Goal: Task Accomplishment & Management: Use online tool/utility

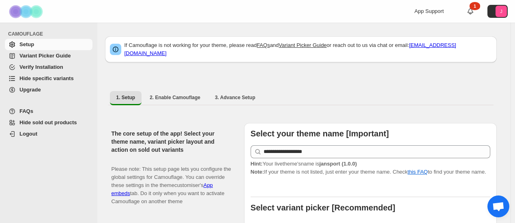
click at [46, 81] on span "Hide specific variants" at bounding box center [46, 78] width 54 height 6
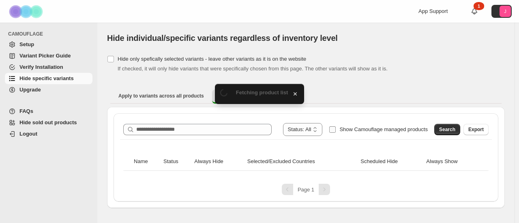
click at [374, 127] on span "Show Camouflage managed products" at bounding box center [383, 130] width 88 height 6
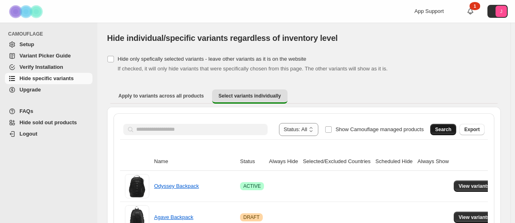
click at [447, 132] on span "Search" at bounding box center [443, 130] width 16 height 6
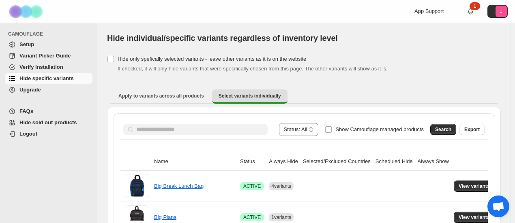
scroll to position [81, 0]
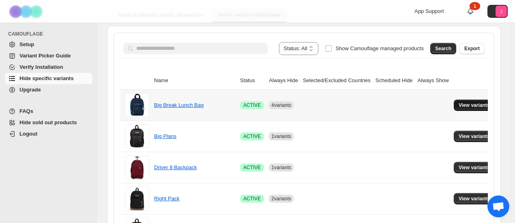
click at [473, 105] on span "View variants" at bounding box center [474, 105] width 31 height 6
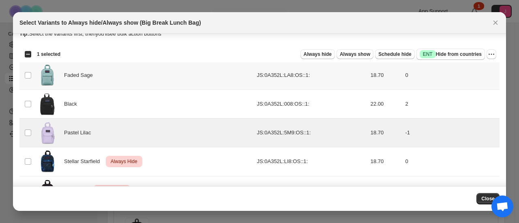
scroll to position [0, 0]
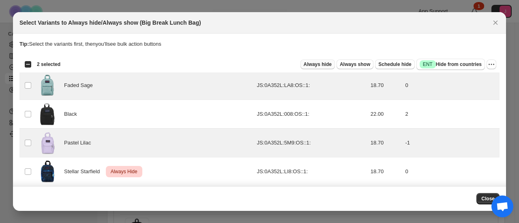
click at [327, 68] on button "Always hide" at bounding box center [318, 65] width 34 height 10
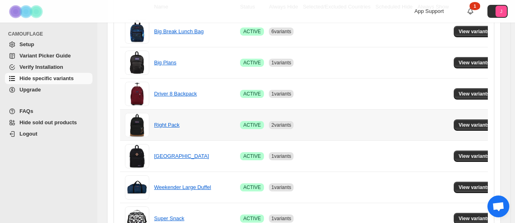
scroll to position [162, 0]
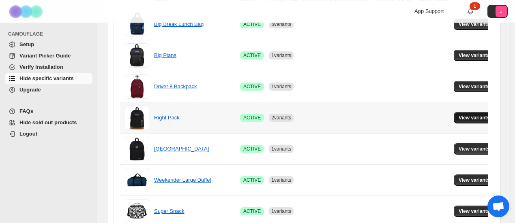
click at [459, 119] on span "View variants" at bounding box center [474, 118] width 31 height 6
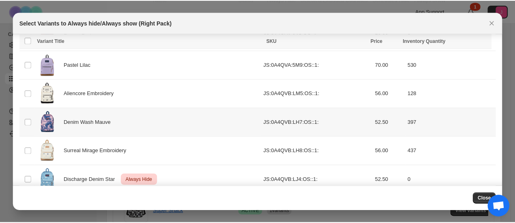
scroll to position [556, 0]
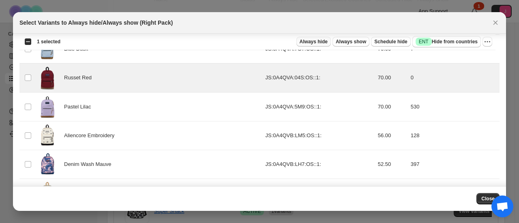
click at [321, 43] on span "Always hide" at bounding box center [314, 42] width 28 height 6
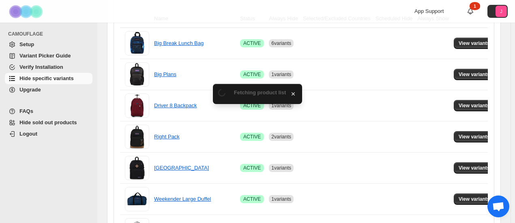
scroll to position [162, 0]
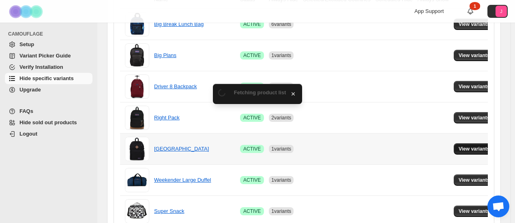
click at [466, 146] on span "View variants" at bounding box center [474, 149] width 31 height 6
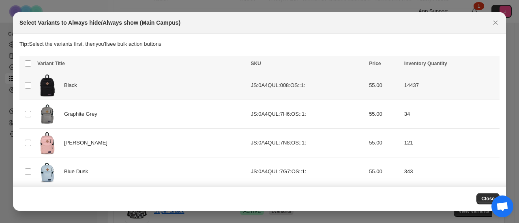
scroll to position [0, 0]
click at [494, 24] on icon "Close" at bounding box center [496, 23] width 8 height 8
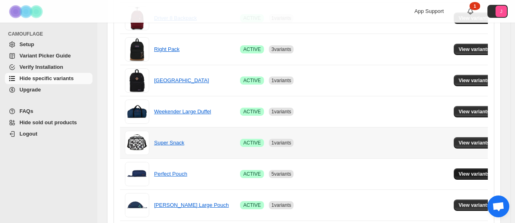
scroll to position [243, 0]
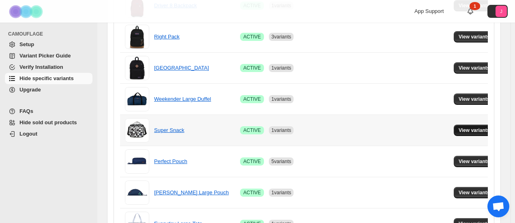
click at [465, 132] on span "View variants" at bounding box center [474, 130] width 31 height 6
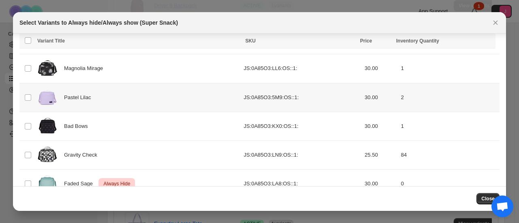
scroll to position [120, 0]
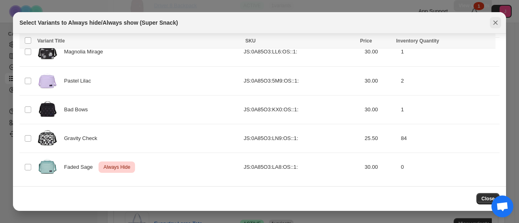
click at [496, 25] on icon "Close" at bounding box center [496, 23] width 8 height 8
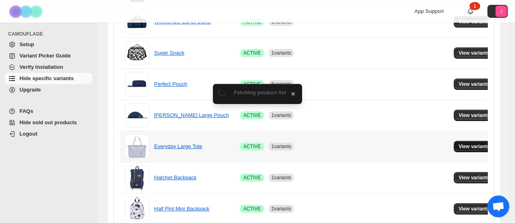
scroll to position [324, 0]
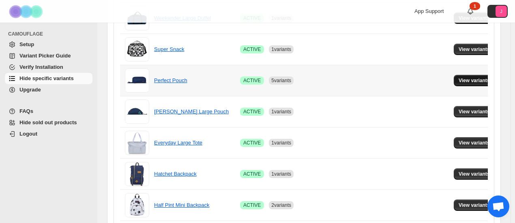
click at [459, 79] on span "View variants" at bounding box center [474, 80] width 31 height 6
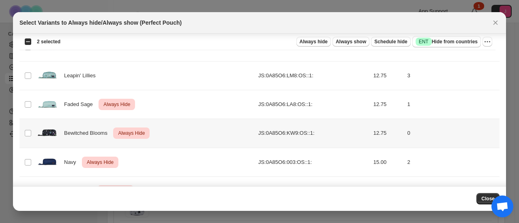
scroll to position [219, 0]
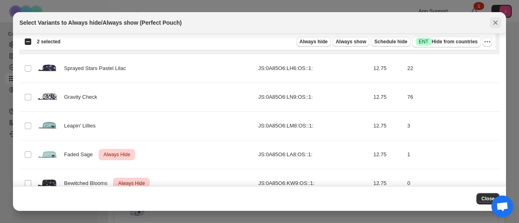
click at [499, 23] on icon "Close" at bounding box center [496, 23] width 8 height 8
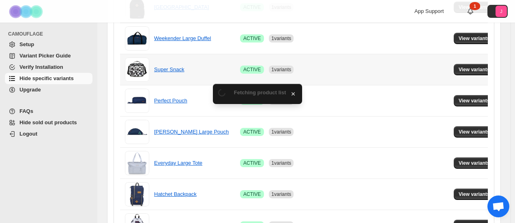
scroll to position [324, 0]
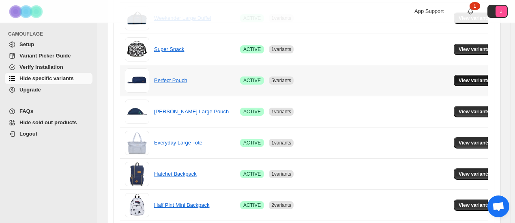
click at [461, 82] on span "View variants" at bounding box center [474, 80] width 31 height 6
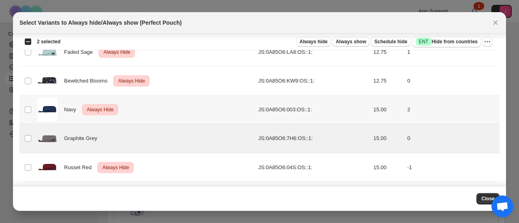
scroll to position [240, 0]
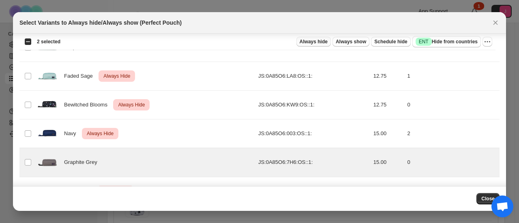
click at [315, 39] on span "Always hide" at bounding box center [314, 42] width 28 height 6
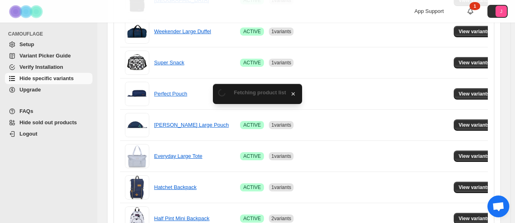
scroll to position [324, 0]
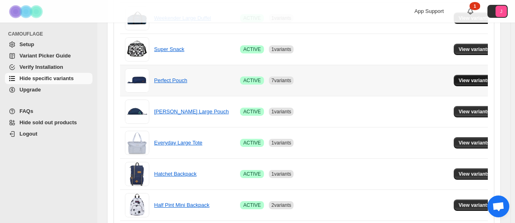
click at [472, 81] on span "View variants" at bounding box center [474, 80] width 31 height 6
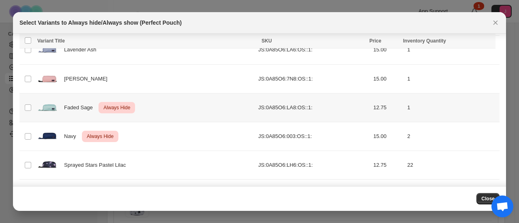
scroll to position [162, 0]
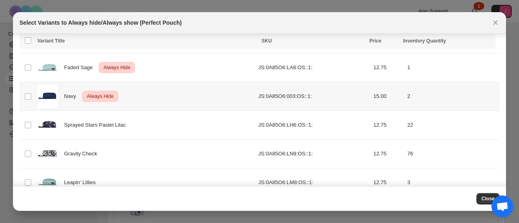
click at [24, 95] on td "Select product variant" at bounding box center [26, 96] width 15 height 29
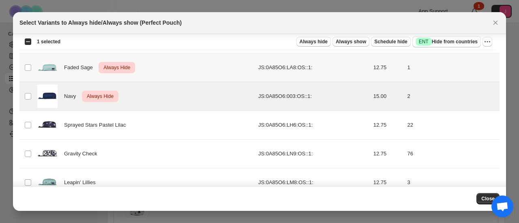
click at [27, 70] on span ":r5f:" at bounding box center [27, 67] width 7 height 7
click at [483, 44] on icon "More actions" at bounding box center [487, 42] width 8 height 8
click at [471, 56] on span "Undo always hide" at bounding box center [458, 58] width 59 height 8
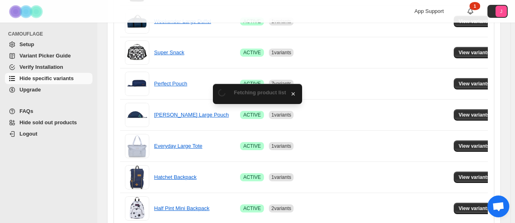
scroll to position [324, 0]
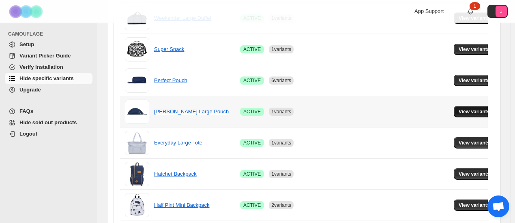
click at [460, 113] on span "View variants" at bounding box center [474, 112] width 31 height 6
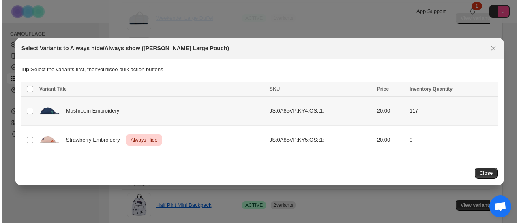
scroll to position [0, 0]
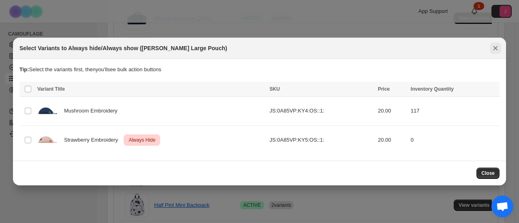
click at [492, 50] on icon "Close" at bounding box center [496, 48] width 8 height 8
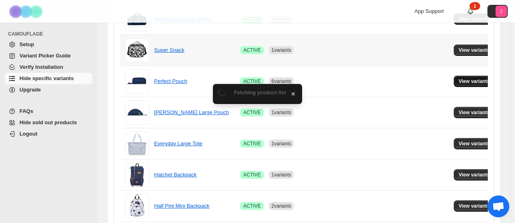
scroll to position [324, 0]
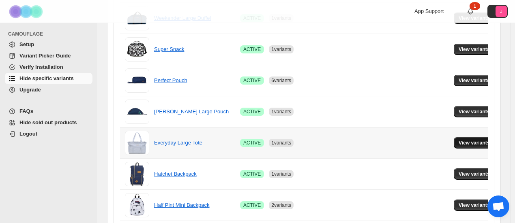
click at [459, 142] on span "View variants" at bounding box center [474, 143] width 31 height 6
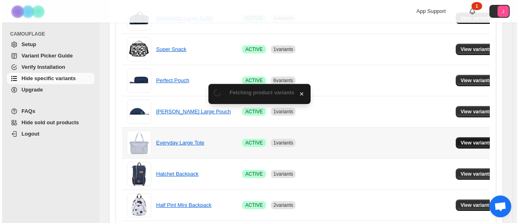
scroll to position [0, 0]
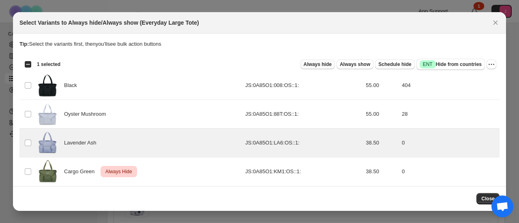
click at [328, 71] on div "Select all 4 product variants 1 selected Always hide Always show Schedule hide …" at bounding box center [259, 64] width 480 height 16
click at [328, 69] on button "Always hide" at bounding box center [318, 65] width 34 height 10
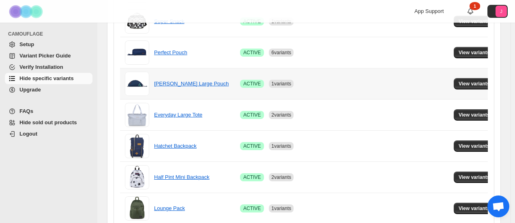
scroll to position [365, 0]
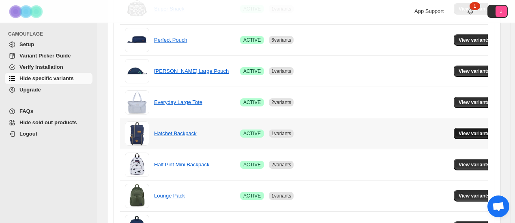
click at [454, 136] on button "View variants" at bounding box center [474, 133] width 41 height 11
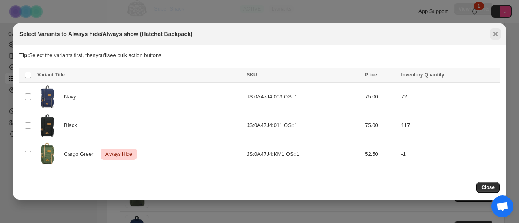
click at [496, 38] on icon "Close" at bounding box center [496, 34] width 8 height 8
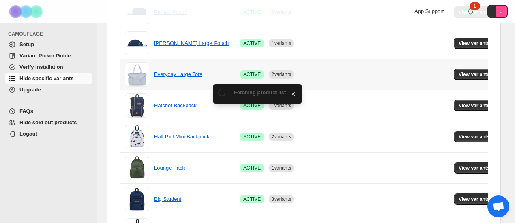
scroll to position [406, 0]
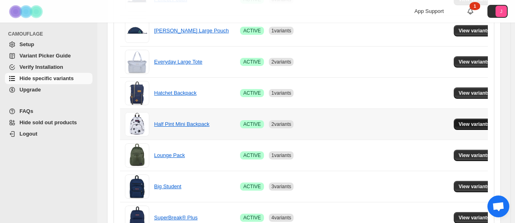
click at [460, 121] on span "View variants" at bounding box center [474, 124] width 31 height 6
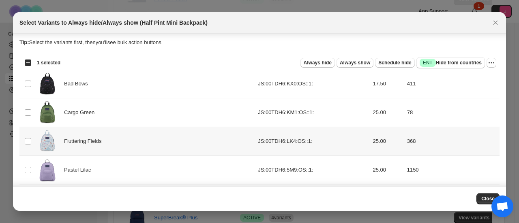
scroll to position [0, 0]
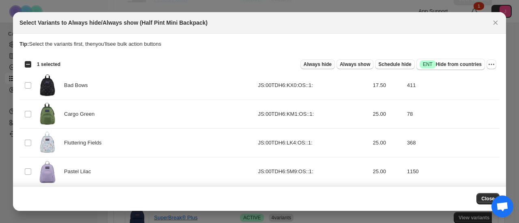
click at [313, 63] on span "Always hide" at bounding box center [318, 64] width 28 height 6
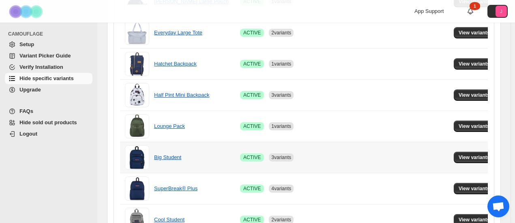
scroll to position [487, 0]
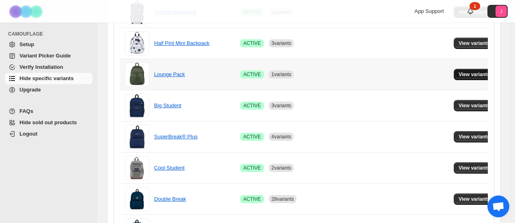
click at [464, 74] on span "View variants" at bounding box center [474, 74] width 31 height 6
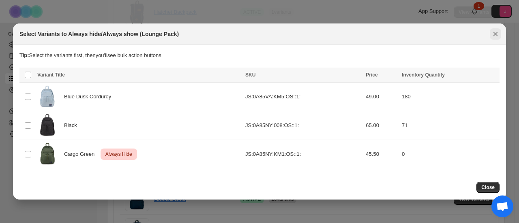
click at [497, 34] on icon "Close" at bounding box center [496, 34] width 8 height 8
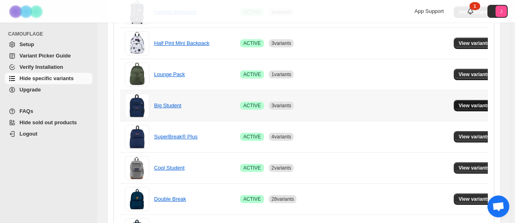
click at [477, 100] on button "View variants" at bounding box center [474, 105] width 41 height 11
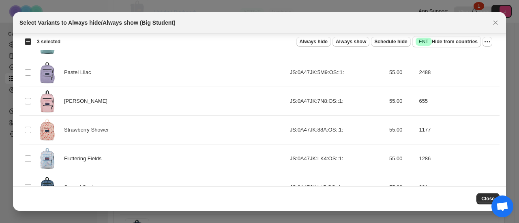
scroll to position [368, 0]
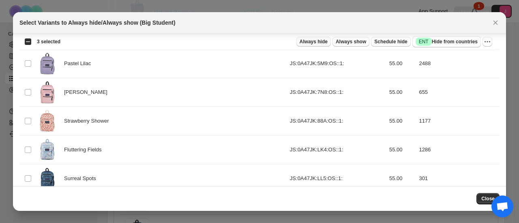
click at [328, 40] on span "Always hide" at bounding box center [314, 42] width 28 height 6
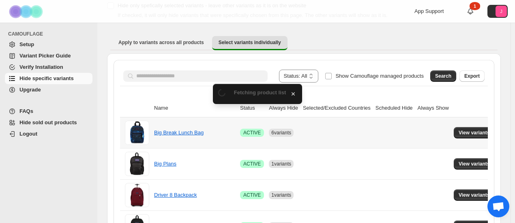
scroll to position [487, 0]
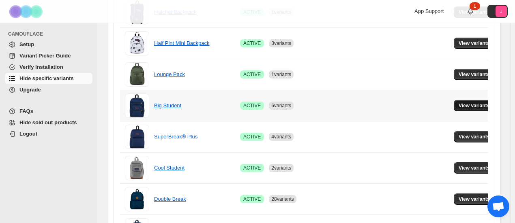
click at [466, 104] on span "View variants" at bounding box center [474, 106] width 31 height 6
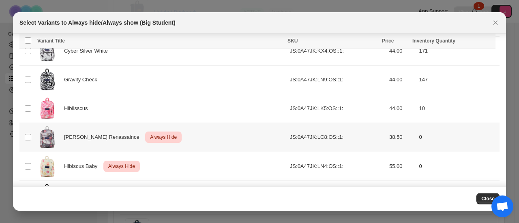
scroll to position [716, 0]
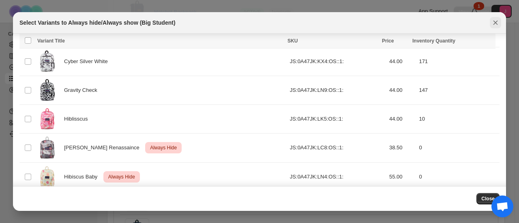
click at [491, 24] on button "Close" at bounding box center [495, 22] width 11 height 11
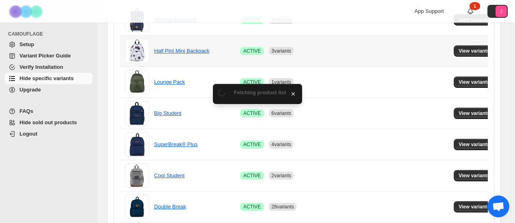
scroll to position [487, 0]
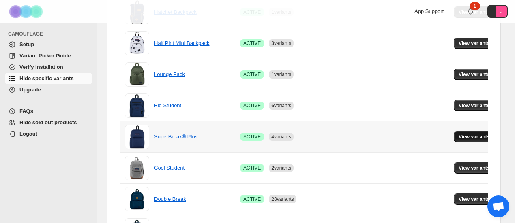
click at [459, 138] on button "View variants" at bounding box center [474, 136] width 41 height 11
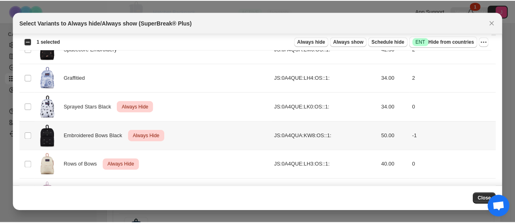
scroll to position [970, 0]
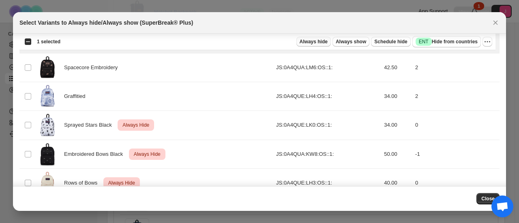
click at [324, 41] on span "Always hide" at bounding box center [314, 42] width 28 height 6
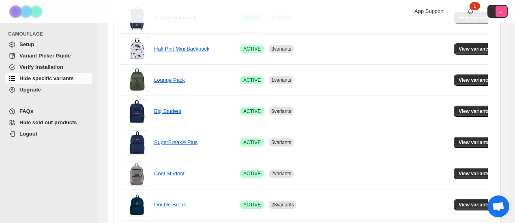
scroll to position [487, 0]
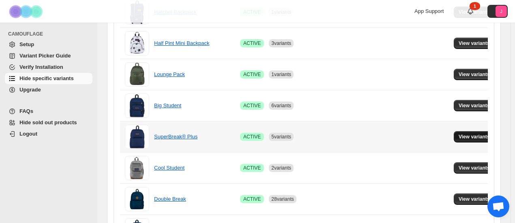
click at [464, 138] on button "View variants" at bounding box center [474, 136] width 41 height 11
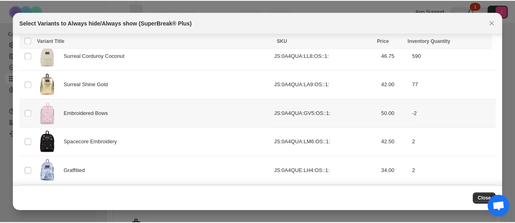
scroll to position [907, 0]
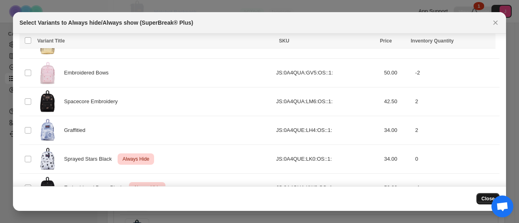
click at [484, 201] on span "Close" at bounding box center [487, 199] width 13 height 6
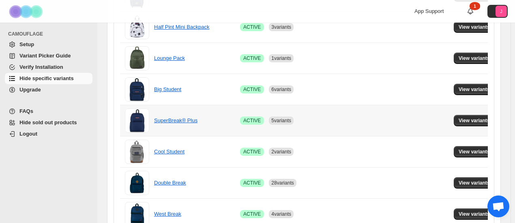
scroll to position [527, 0]
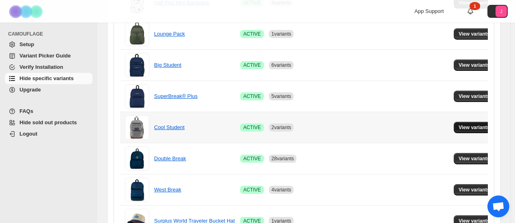
click at [471, 125] on span "View variants" at bounding box center [474, 128] width 31 height 6
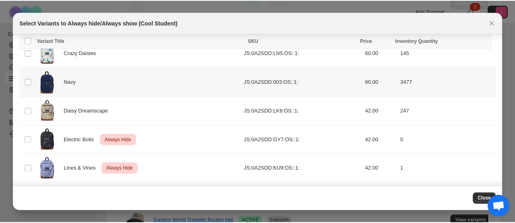
scroll to position [321, 0]
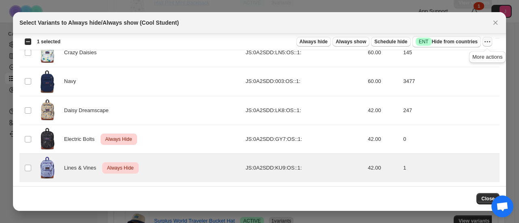
click at [491, 43] on icon "More actions" at bounding box center [487, 42] width 8 height 8
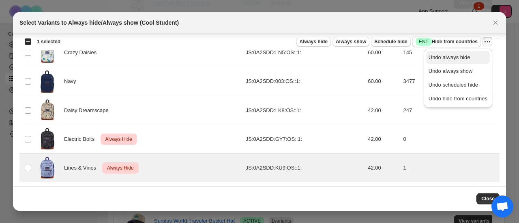
click at [452, 58] on span "Undo always hide" at bounding box center [450, 57] width 42 height 6
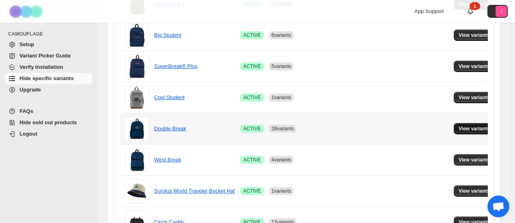
scroll to position [606, 0]
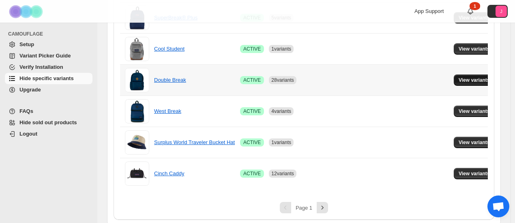
click at [473, 77] on span "View variants" at bounding box center [474, 80] width 31 height 6
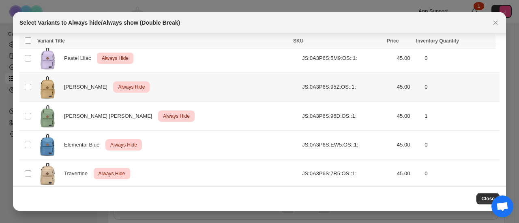
scroll to position [536, 0]
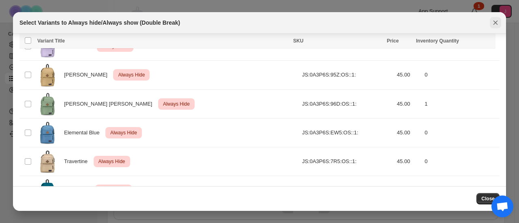
click at [496, 22] on icon "Close" at bounding box center [496, 23] width 4 height 4
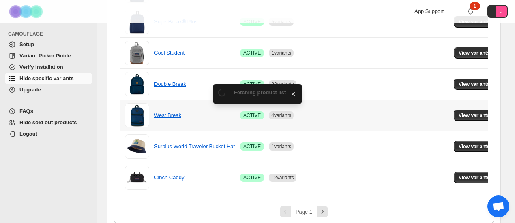
scroll to position [606, 0]
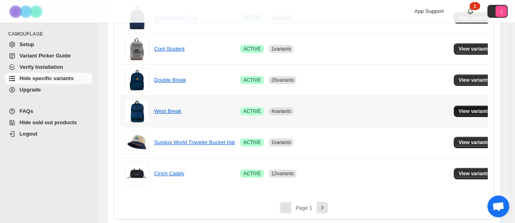
click at [461, 109] on span "View variants" at bounding box center [474, 111] width 31 height 6
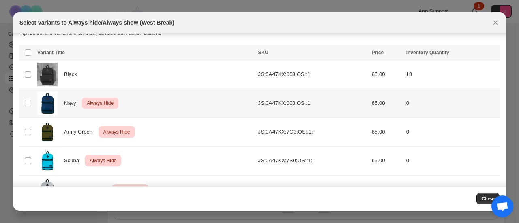
scroll to position [22, 0]
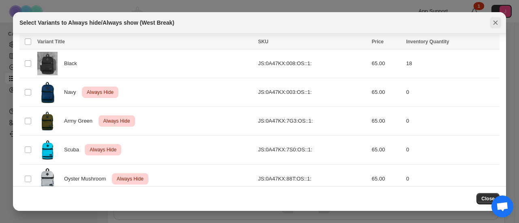
click at [496, 23] on icon "Close" at bounding box center [496, 23] width 4 height 4
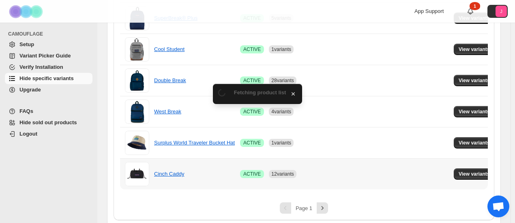
scroll to position [606, 0]
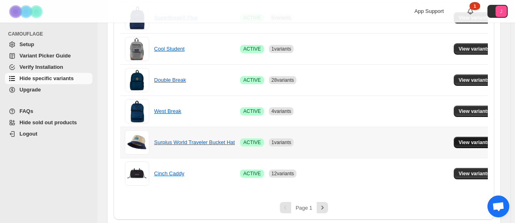
click at [479, 140] on span "View variants" at bounding box center [474, 143] width 31 height 6
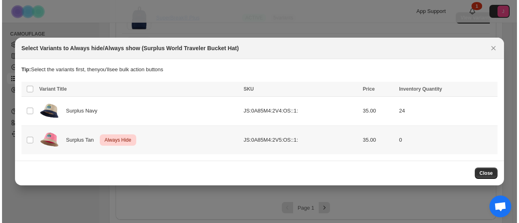
scroll to position [0, 0]
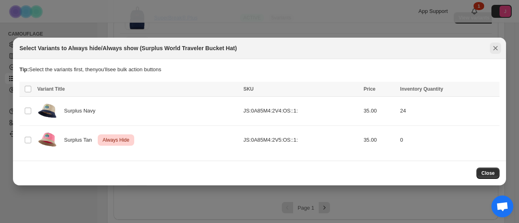
click at [498, 51] on icon "Close" at bounding box center [496, 48] width 8 height 8
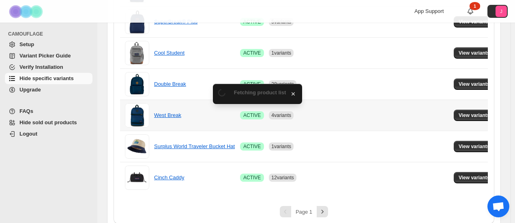
scroll to position [606, 0]
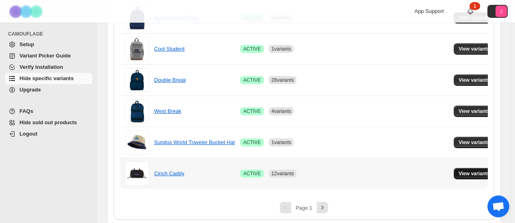
click at [459, 173] on span "View variants" at bounding box center [474, 174] width 31 height 6
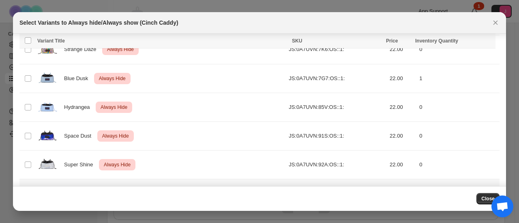
scroll to position [142, 0]
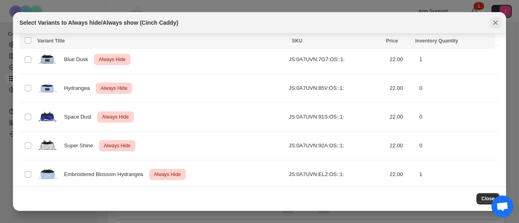
click at [496, 24] on icon "Close" at bounding box center [496, 23] width 8 height 8
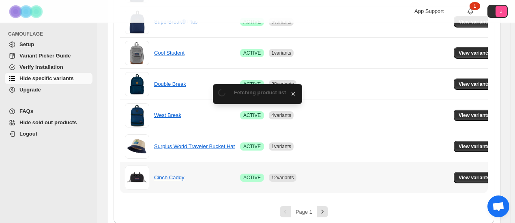
scroll to position [606, 0]
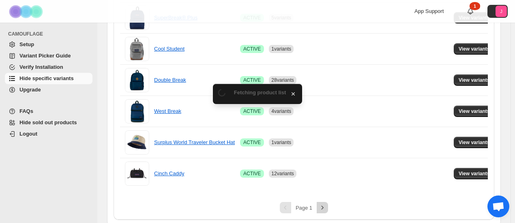
click at [324, 204] on icon "Next" at bounding box center [322, 208] width 8 height 8
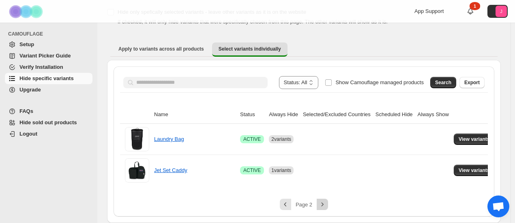
scroll to position [46, 0]
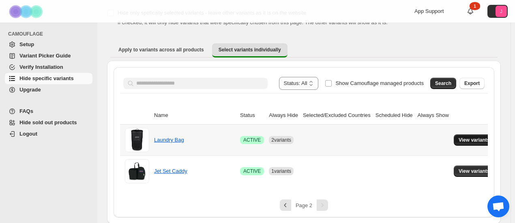
click at [461, 138] on span "View variants" at bounding box center [474, 140] width 31 height 6
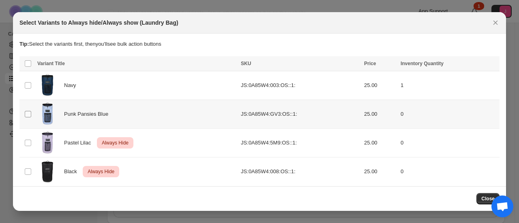
click at [24, 115] on span ":rjd:" at bounding box center [27, 114] width 7 height 7
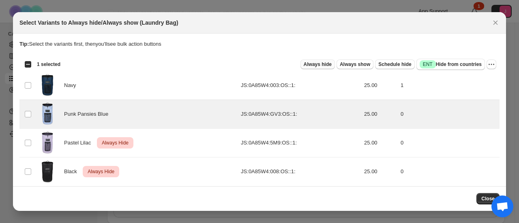
click at [317, 64] on span "Always hide" at bounding box center [318, 64] width 28 height 6
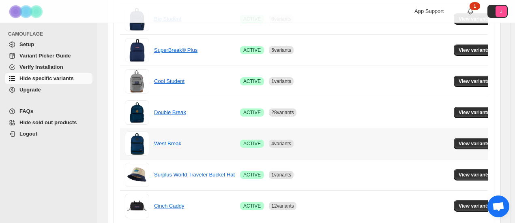
scroll to position [606, 0]
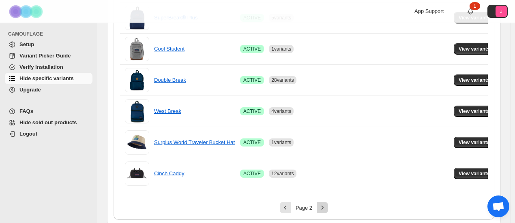
click at [322, 204] on icon "Next" at bounding box center [322, 208] width 8 height 8
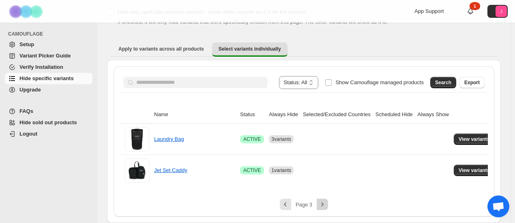
scroll to position [46, 0]
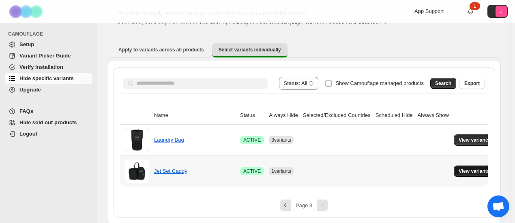
click at [459, 172] on span "View variants" at bounding box center [474, 171] width 31 height 6
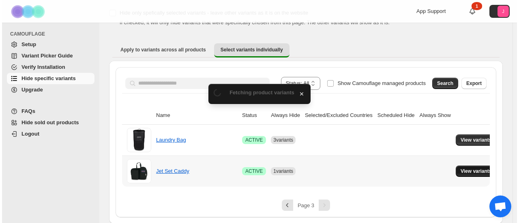
scroll to position [0, 0]
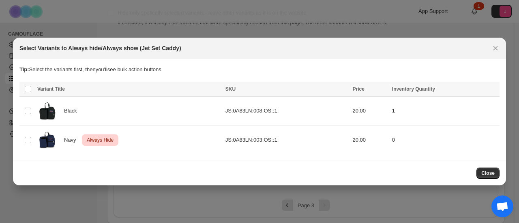
click at [492, 56] on div "Select Variants to Always hide/Always show (Jet Set Caddy)" at bounding box center [259, 48] width 493 height 21
click at [494, 49] on icon "Close" at bounding box center [496, 48] width 8 height 8
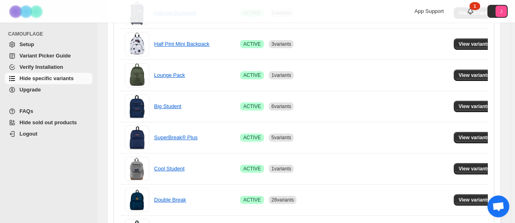
scroll to position [487, 0]
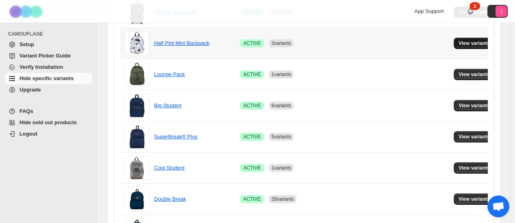
click at [462, 40] on span "View variants" at bounding box center [474, 43] width 31 height 6
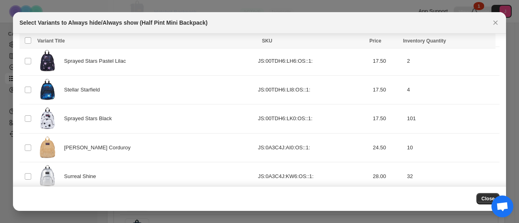
scroll to position [407, 0]
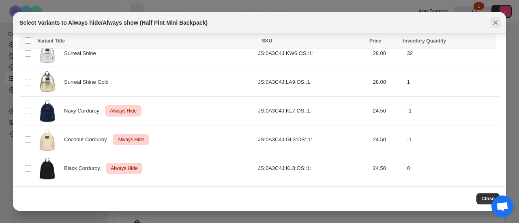
click at [494, 24] on icon "Close" at bounding box center [496, 23] width 4 height 4
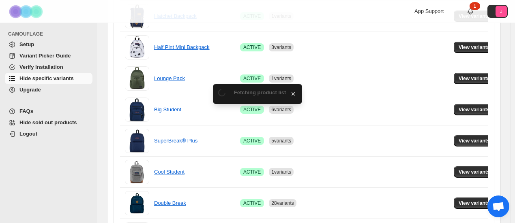
scroll to position [487, 0]
